Goal: Task Accomplishment & Management: Use online tool/utility

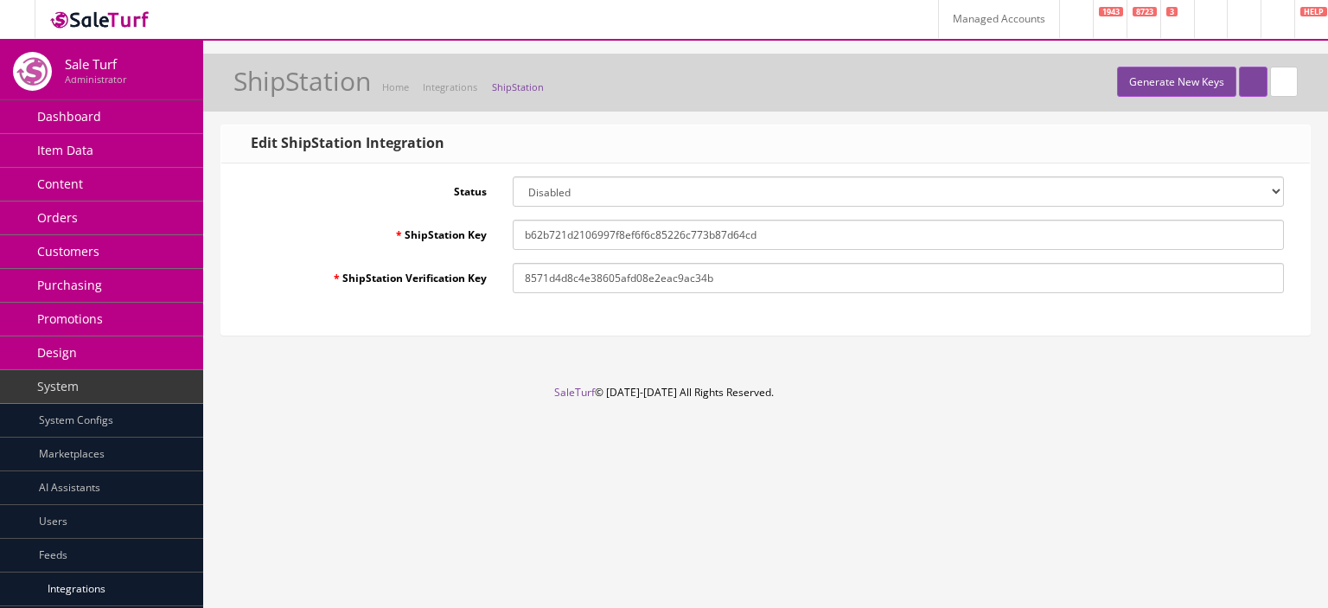
click at [1242, 20] on icon at bounding box center [1244, 20] width 5 height 10
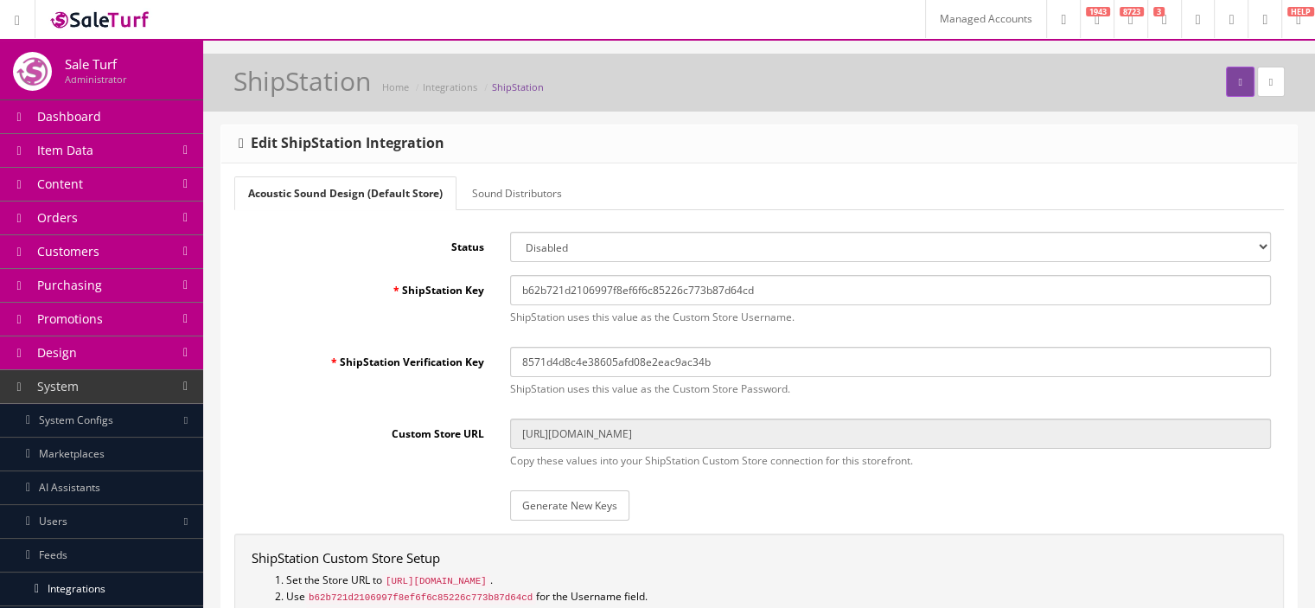
click at [494, 198] on link "Sound Distributors" at bounding box center [517, 193] width 118 height 34
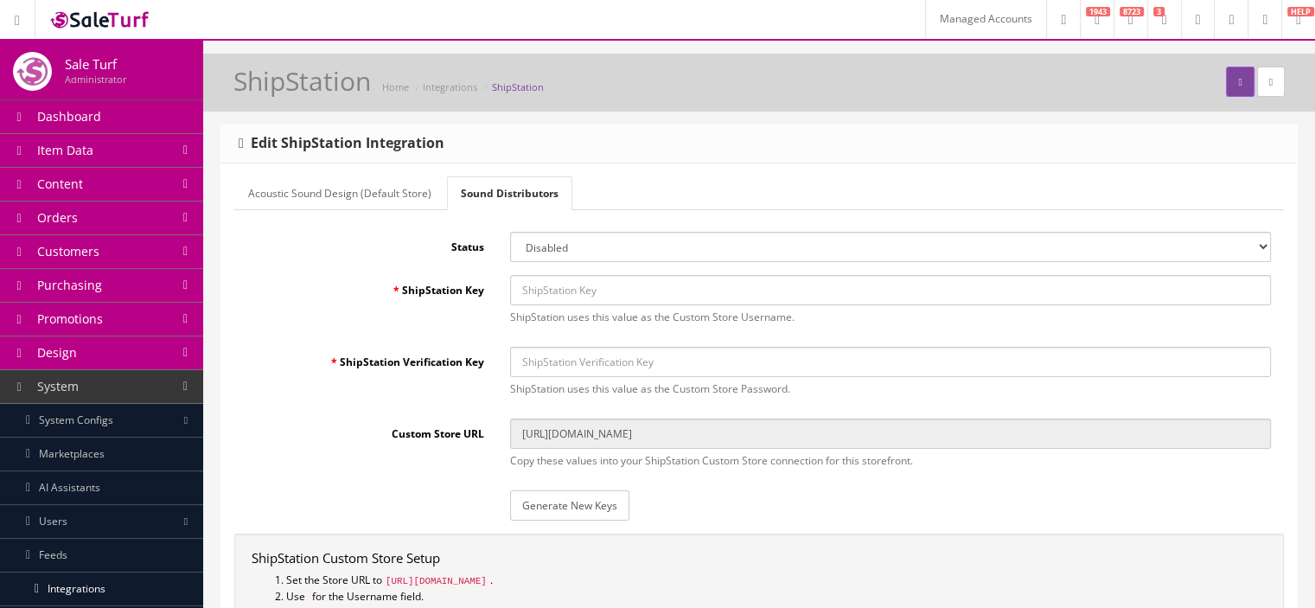
click at [407, 195] on link "Acoustic Sound Design (Default Store)" at bounding box center [339, 193] width 211 height 34
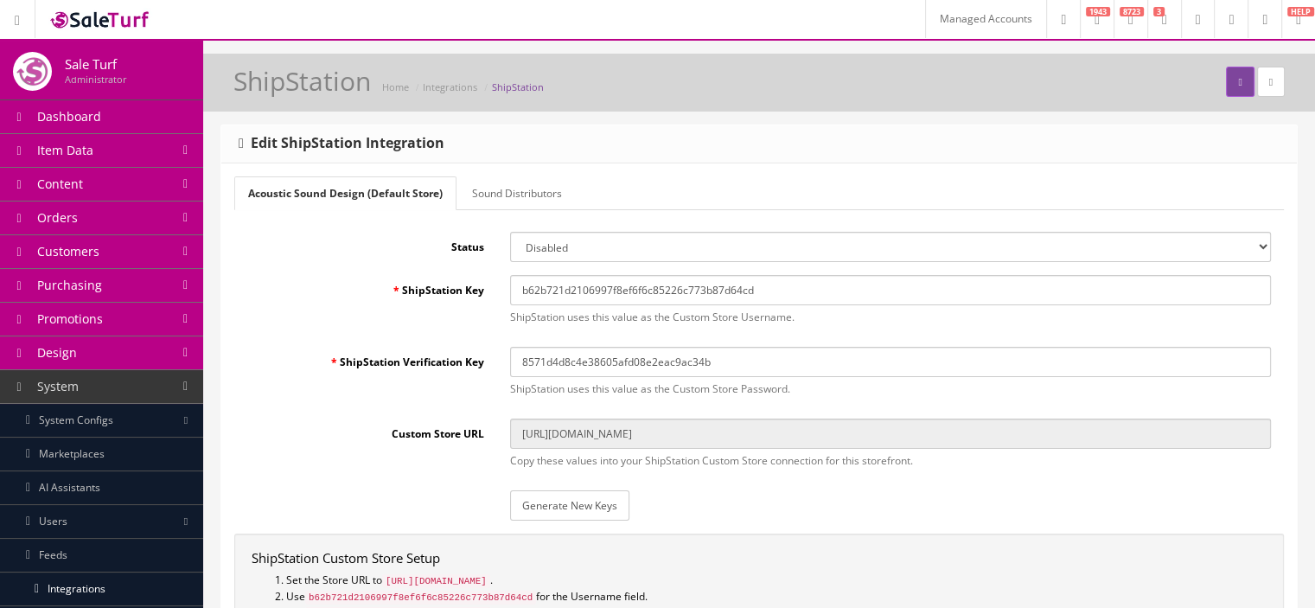
click at [496, 201] on link "Sound Distributors" at bounding box center [517, 193] width 118 height 34
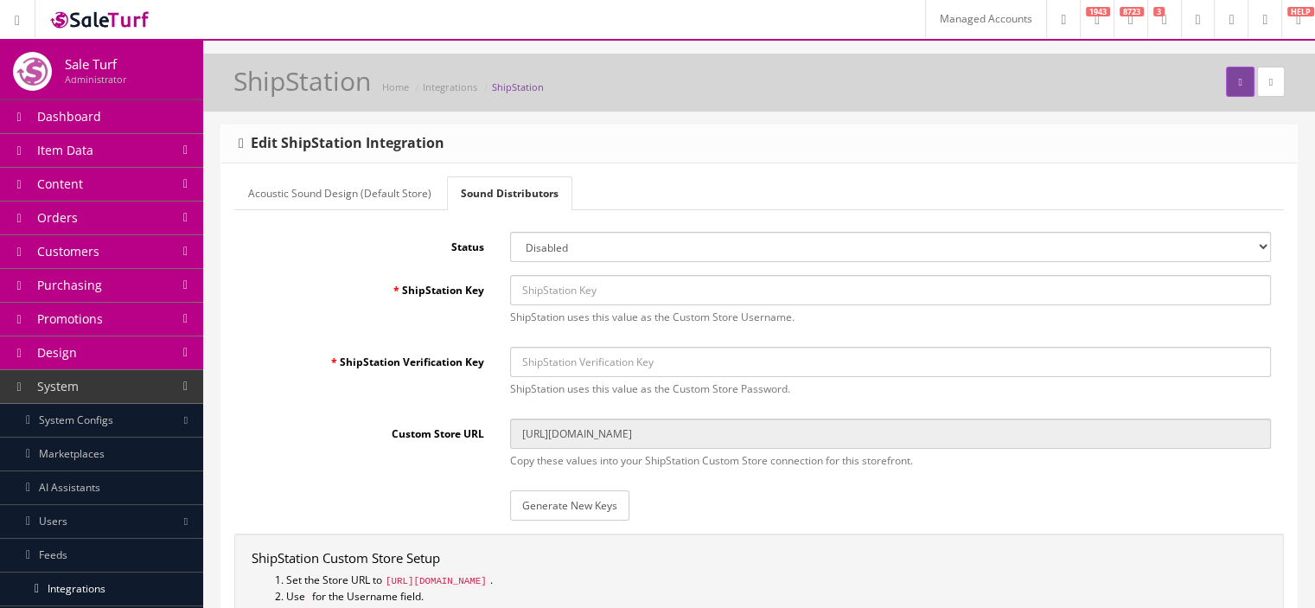
click at [412, 199] on link "Acoustic Sound Design (Default Store)" at bounding box center [339, 193] width 211 height 34
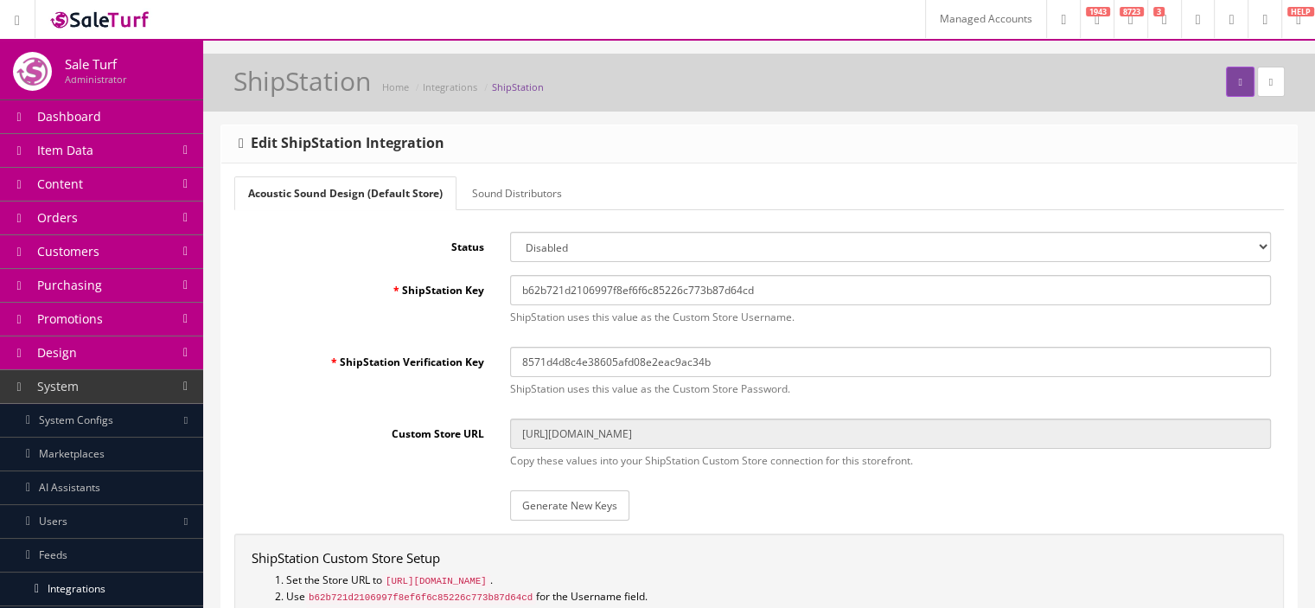
click at [529, 203] on link "Sound Distributors" at bounding box center [517, 193] width 118 height 34
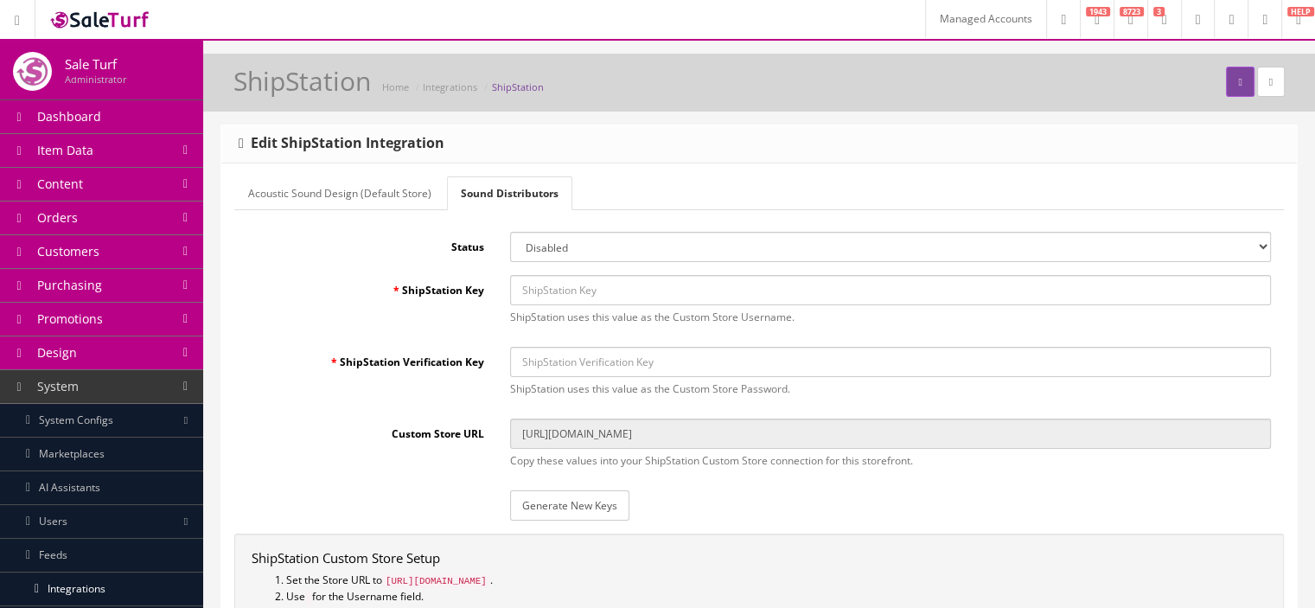
click at [383, 200] on link "Acoustic Sound Design (Default Store)" at bounding box center [339, 193] width 211 height 34
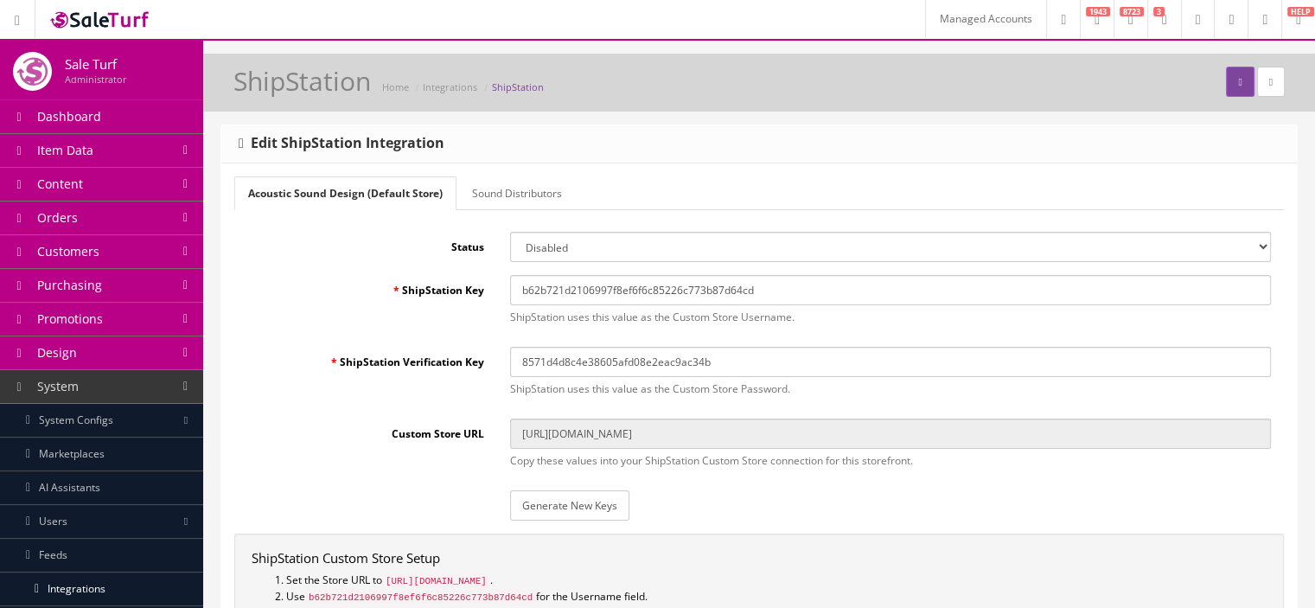
click at [534, 202] on link "Sound Distributors" at bounding box center [517, 193] width 118 height 34
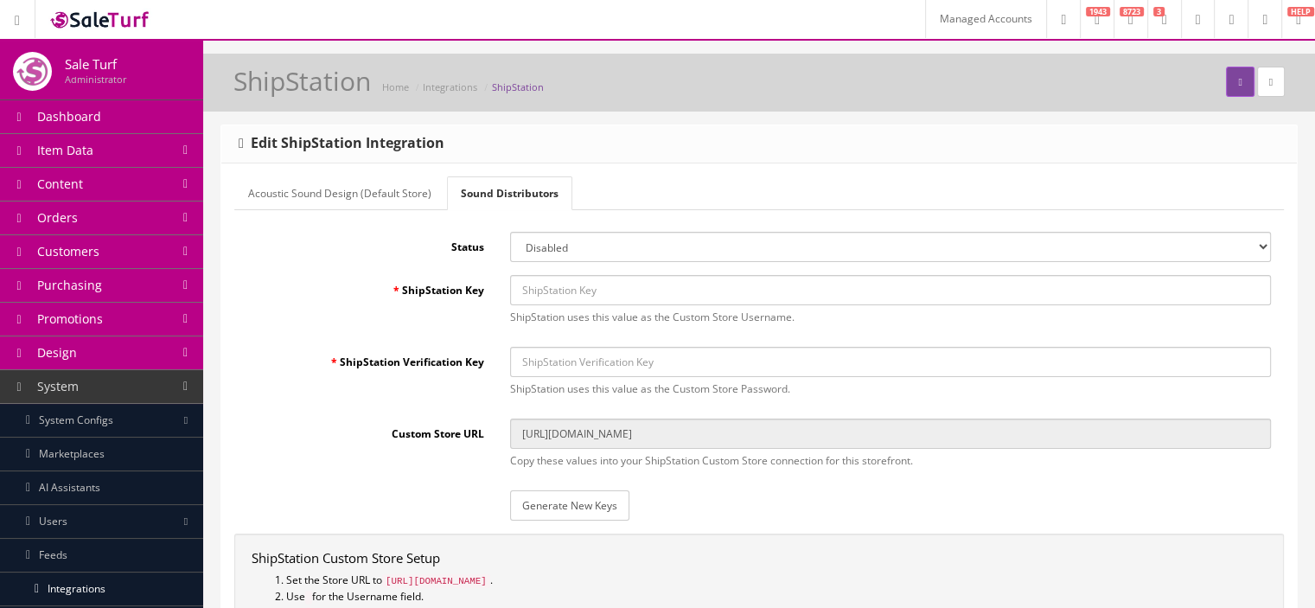
click at [349, 203] on link "Acoustic Sound Design (Default Store)" at bounding box center [339, 193] width 211 height 34
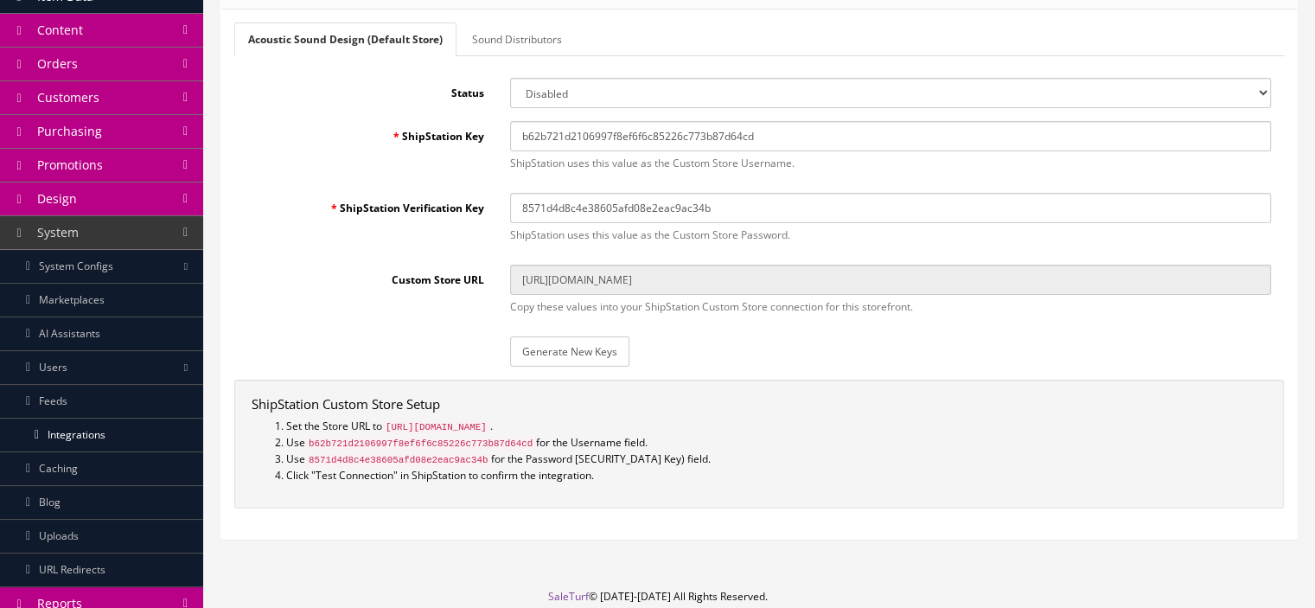
scroll to position [156, 0]
click at [528, 36] on link "Sound Distributors" at bounding box center [517, 38] width 118 height 34
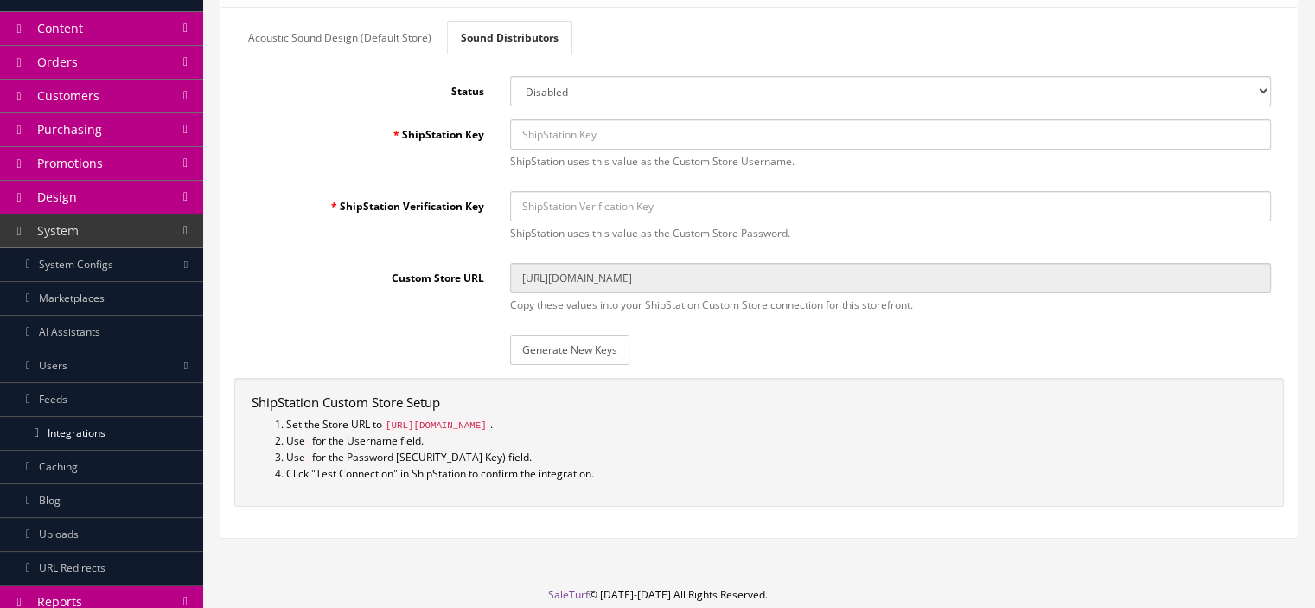
click at [398, 36] on link "Acoustic Sound Design (Default Store)" at bounding box center [339, 38] width 211 height 34
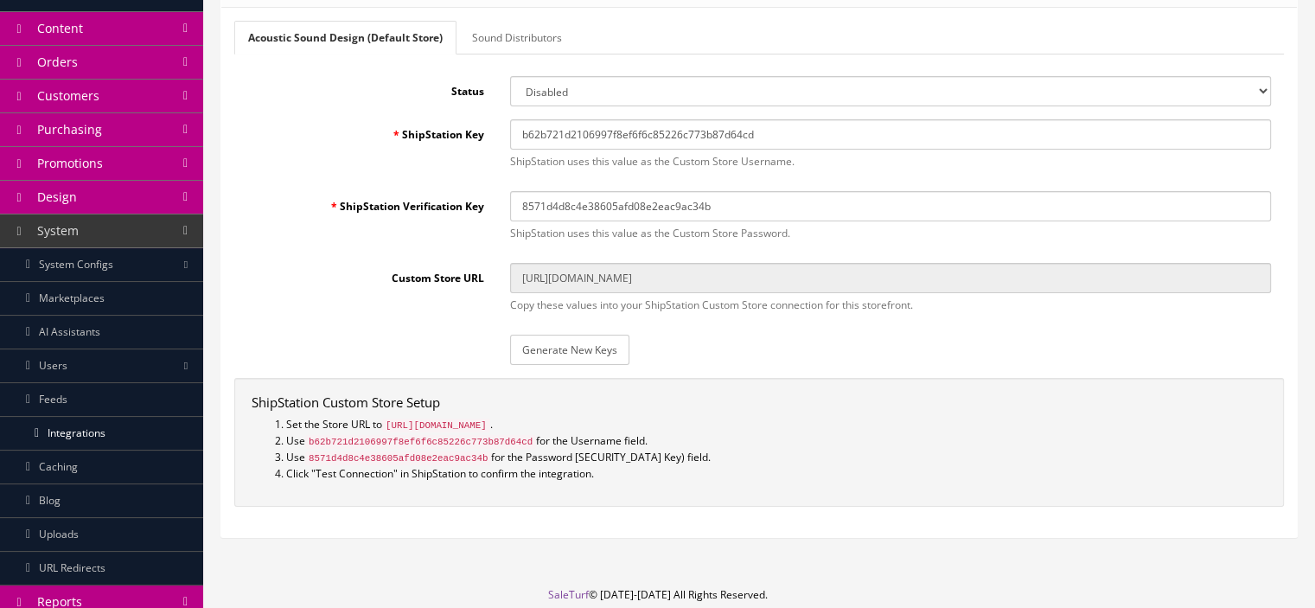
drag, startPoint x: 738, startPoint y: 425, endPoint x: 637, endPoint y: 426, distance: 100.3
click at [490, 426] on code "[URL][DOMAIN_NAME]" at bounding box center [436, 426] width 108 height 14
click at [744, 428] on li "Set the Store URL to https://www.acousticsounddesign.com/shipstation/index.php?…" at bounding box center [776, 425] width 981 height 16
click at [543, 490] on div "ShipStation Custom Store Setup Set the Store URL to https://www.acousticsoundde…" at bounding box center [759, 442] width 1050 height 129
click at [591, 475] on li "Click "Test Connection" in ShipStation to confirm the integration." at bounding box center [776, 474] width 981 height 16
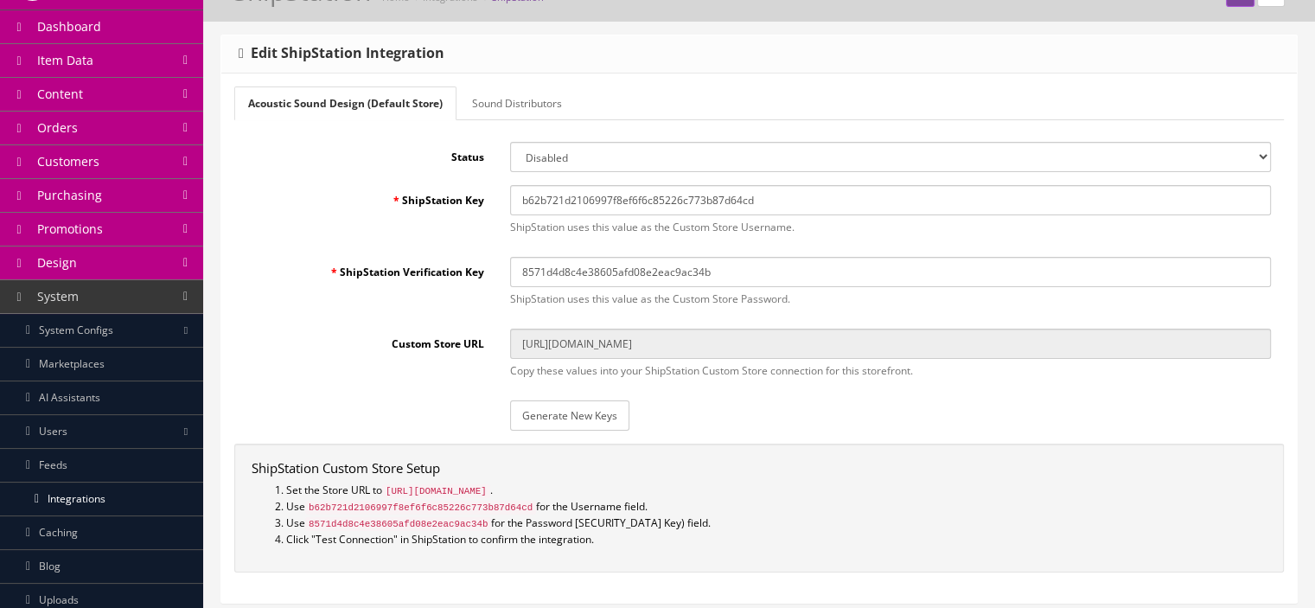
scroll to position [89, 0]
click at [540, 113] on link "Sound Distributors" at bounding box center [517, 104] width 118 height 34
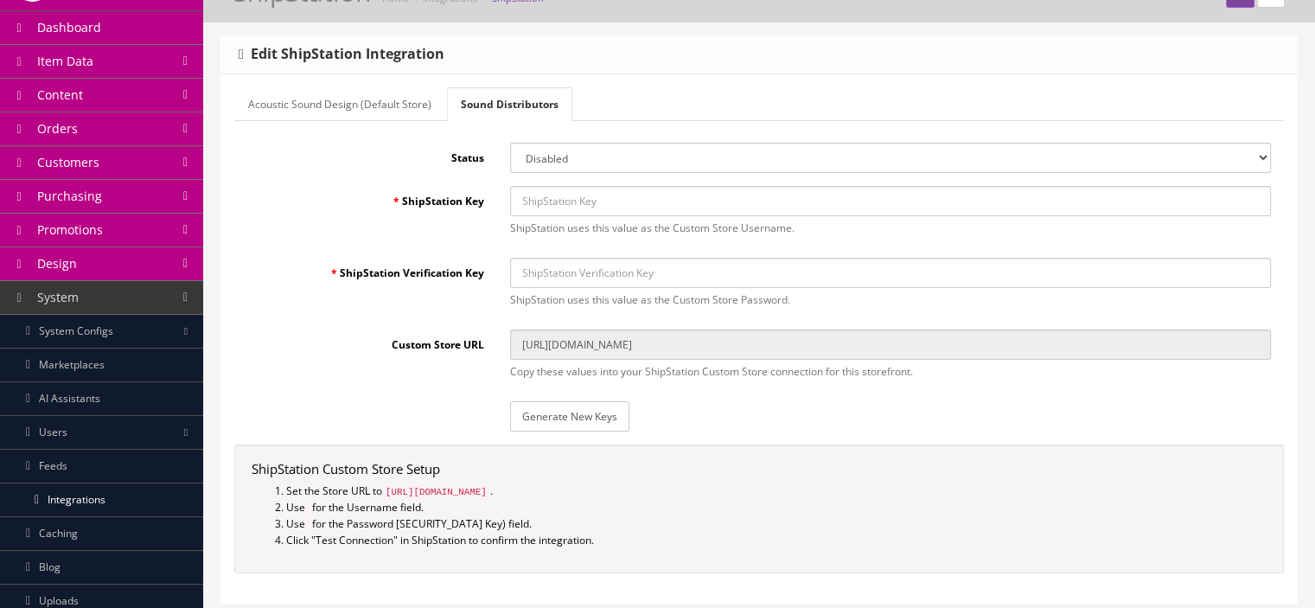
click at [394, 105] on link "Acoustic Sound Design (Default Store)" at bounding box center [339, 104] width 211 height 34
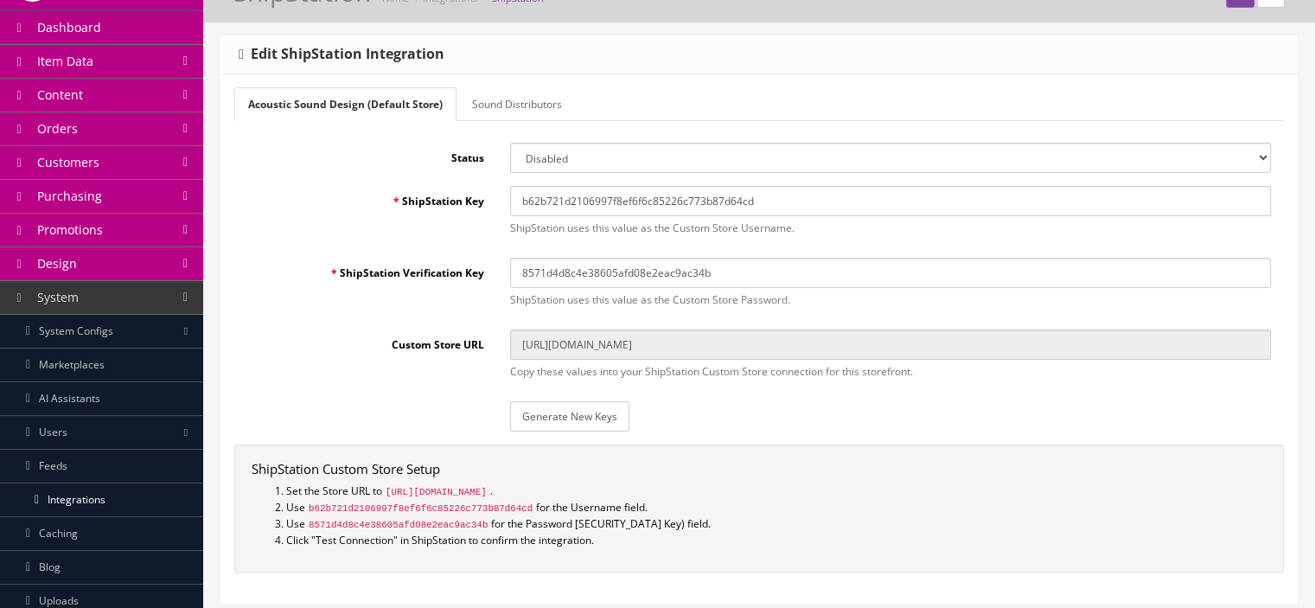
click at [537, 112] on link "Sound Distributors" at bounding box center [517, 104] width 118 height 34
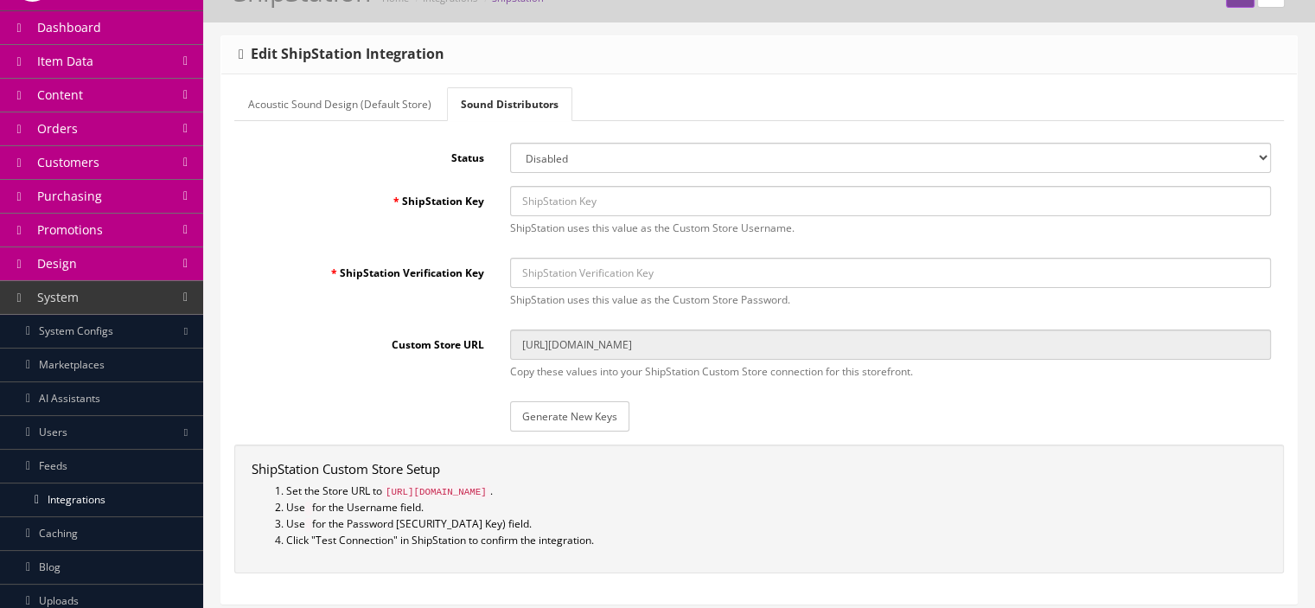
click at [360, 112] on link "Acoustic Sound Design (Default Store)" at bounding box center [339, 104] width 211 height 34
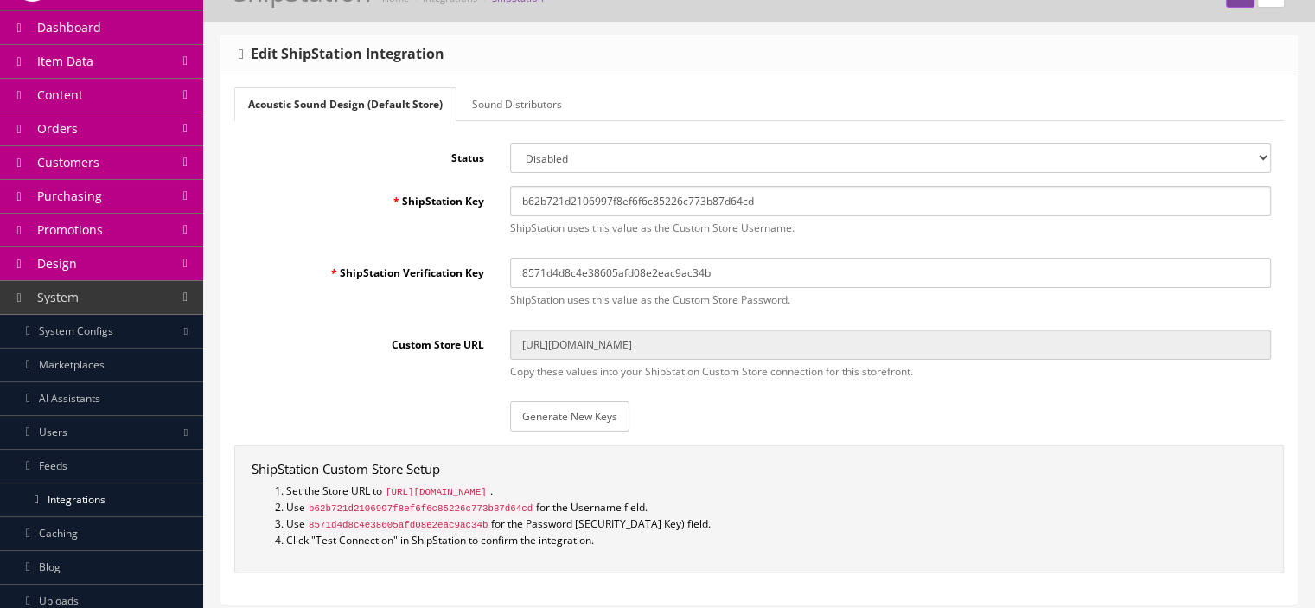
click at [481, 103] on link "Sound Distributors" at bounding box center [517, 104] width 118 height 34
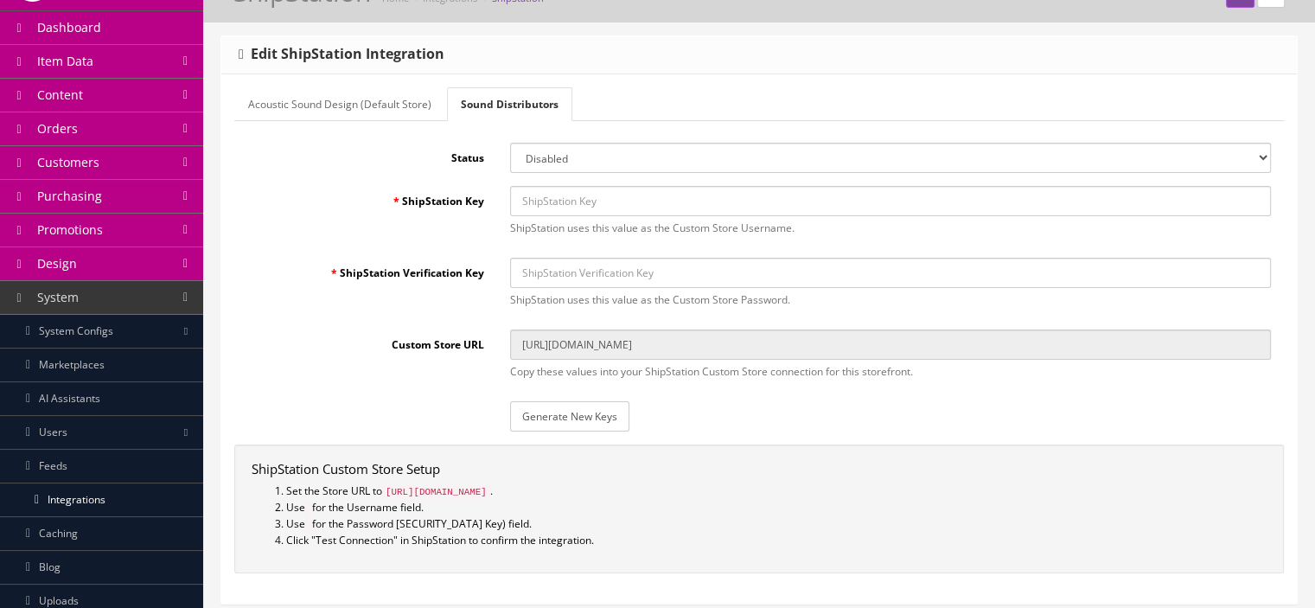
click at [398, 108] on link "Acoustic Sound Design (Default Store)" at bounding box center [339, 104] width 211 height 34
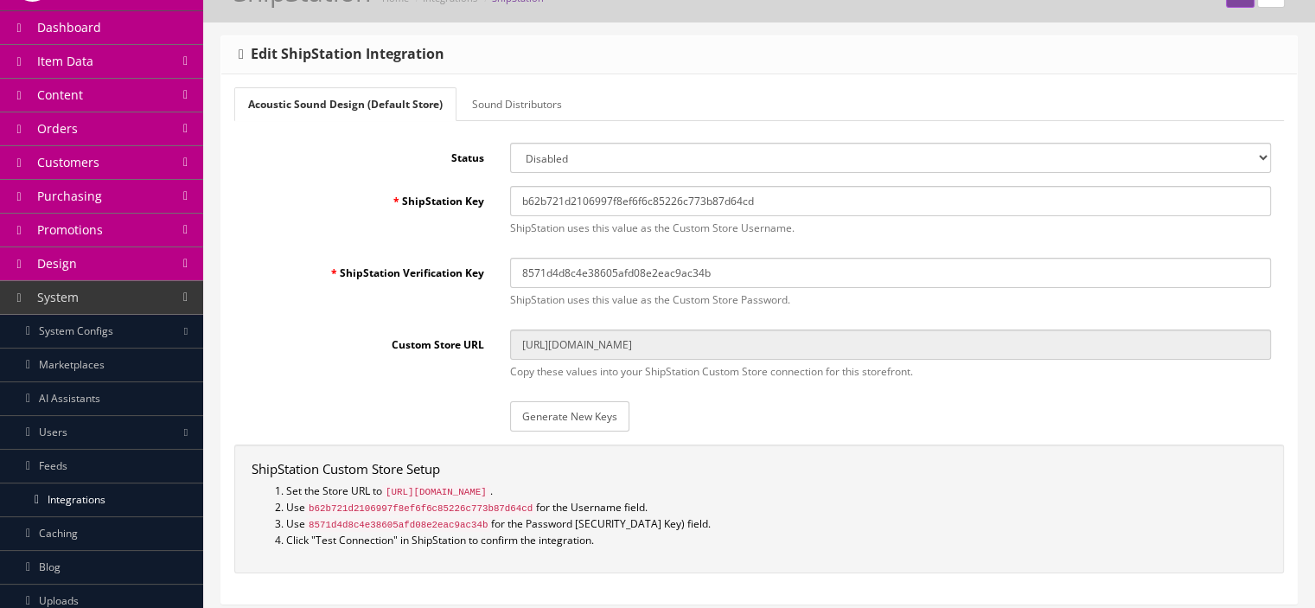
click at [474, 106] on link "Sound Distributors" at bounding box center [517, 104] width 118 height 34
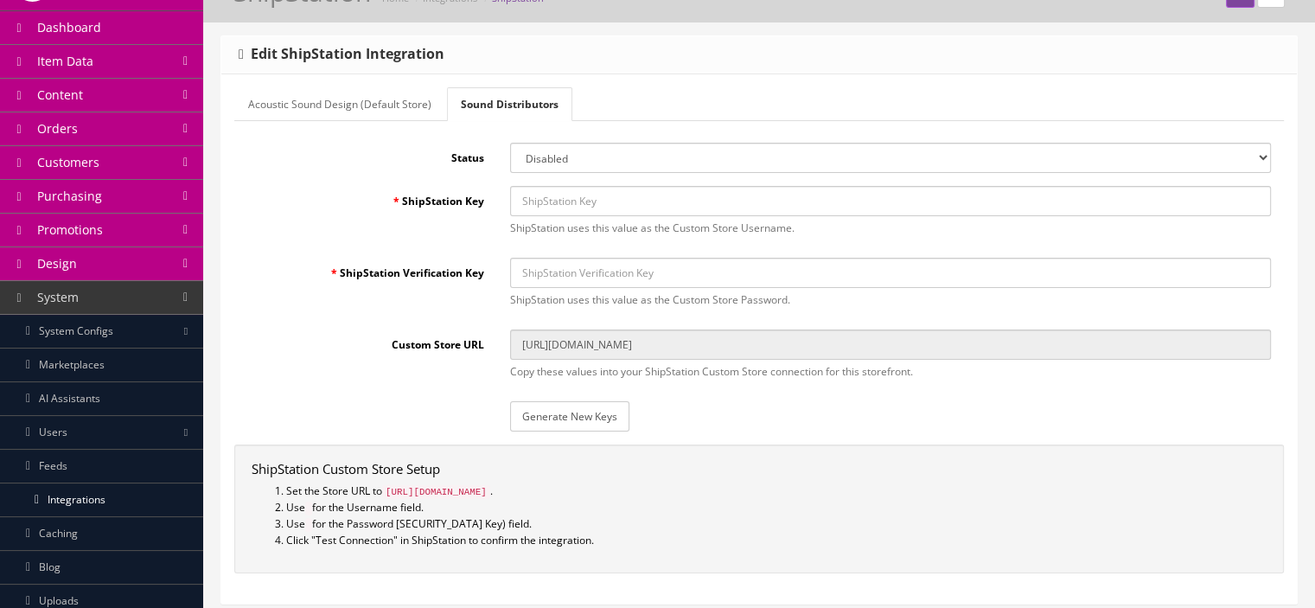
click at [413, 103] on link "Acoustic Sound Design (Default Store)" at bounding box center [339, 104] width 211 height 34
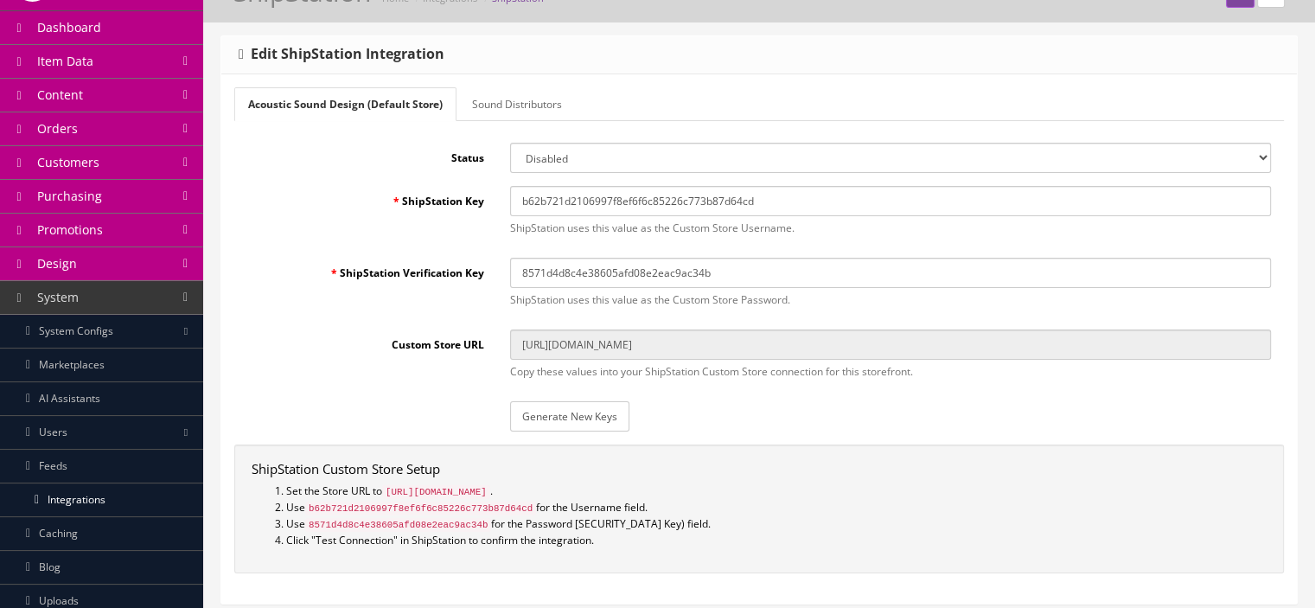
drag, startPoint x: 737, startPoint y: 491, endPoint x: 576, endPoint y: 491, distance: 160.8
click at [490, 491] on code "[URL][DOMAIN_NAME]" at bounding box center [436, 492] width 108 height 14
copy code "shipstation/index.php?store_id=0"
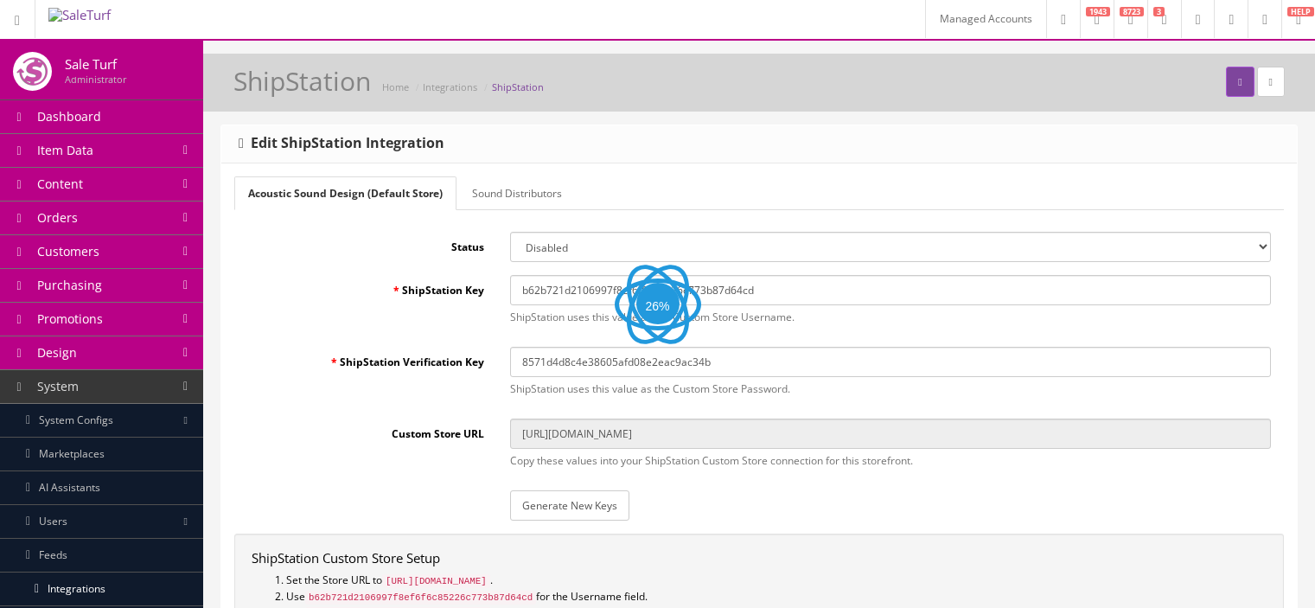
scroll to position [89, 0]
